Goal: Task Accomplishment & Management: Use online tool/utility

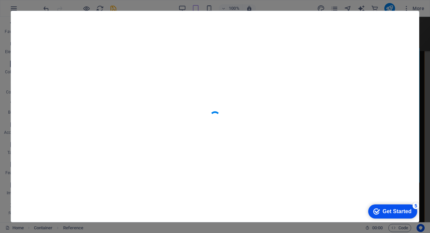
click at [6, 122] on div at bounding box center [215, 116] width 430 height 233
drag, startPoint x: 157, startPoint y: 87, endPoint x: 144, endPoint y: 100, distance: 17.8
click at [144, 100] on div at bounding box center [215, 116] width 408 height 211
click at [155, 158] on div at bounding box center [215, 116] width 408 height 211
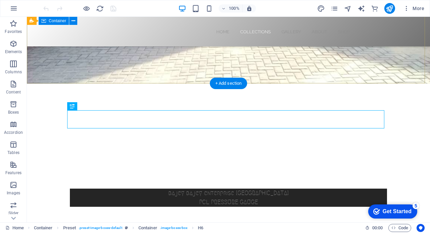
scroll to position [163, 0]
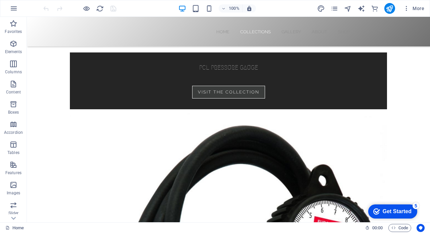
scroll to position [1397, 0]
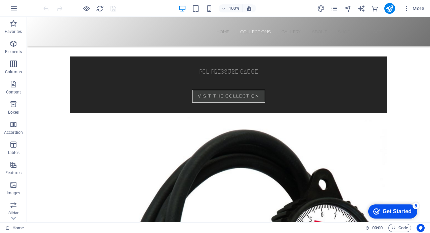
drag, startPoint x: 423, startPoint y: 19, endPoint x: 395, endPoint y: 47, distance: 39.4
drag, startPoint x: 395, startPoint y: 47, endPoint x: 411, endPoint y: 95, distance: 51.5
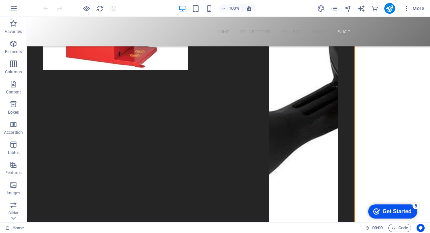
scroll to position [2976, 0]
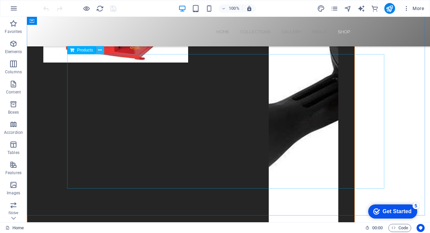
click at [101, 50] on icon at bounding box center [100, 50] width 4 height 7
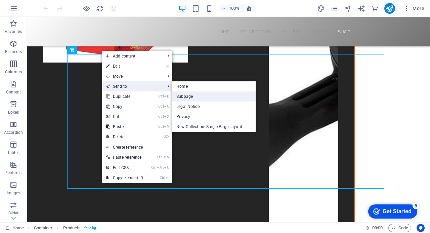
click at [193, 95] on link "Subpage" at bounding box center [213, 96] width 83 height 10
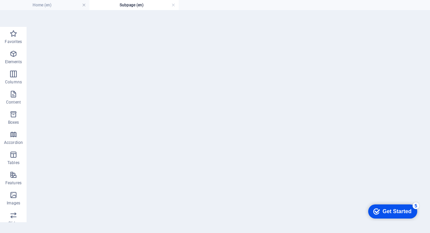
scroll to position [0, 0]
click at [193, 95] on aside "Favorites Elements Columns Content Boxes Accordion Tables Features Images Slide…" at bounding box center [215, 188] width 430 height 322
